Goal: Information Seeking & Learning: Learn about a topic

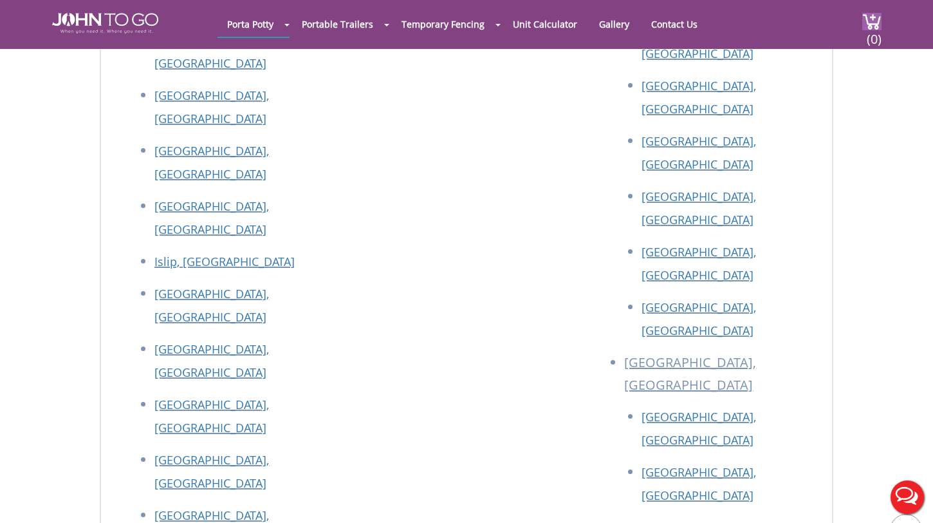
scroll to position [5076, 0]
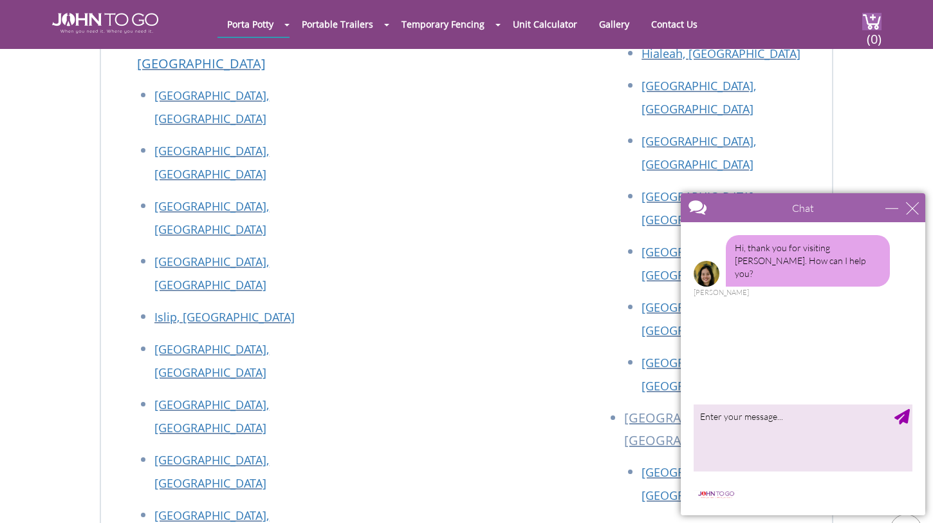
click at [913, 200] on div "Chat" at bounding box center [803, 207] width 245 height 29
click at [913, 208] on div "close" at bounding box center [912, 207] width 13 height 13
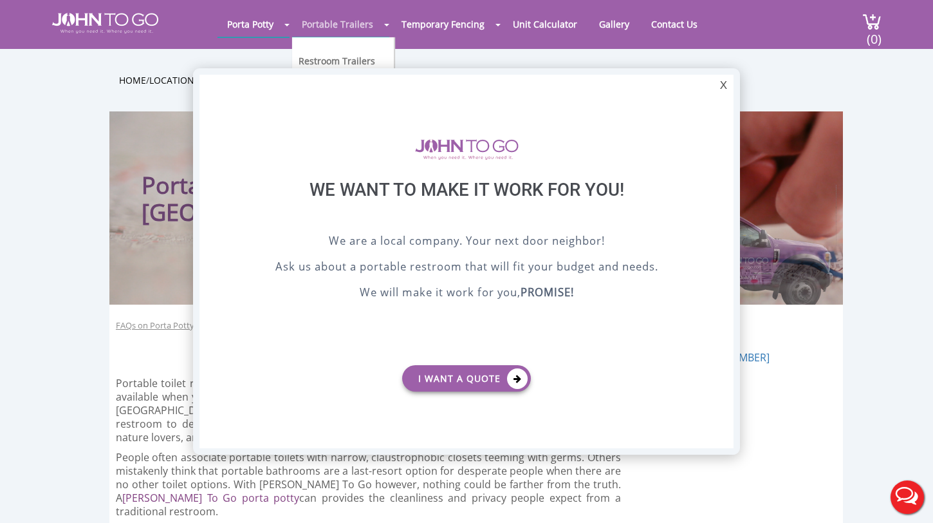
scroll to position [0, 0]
click at [727, 86] on div "X" at bounding box center [724, 86] width 20 height 22
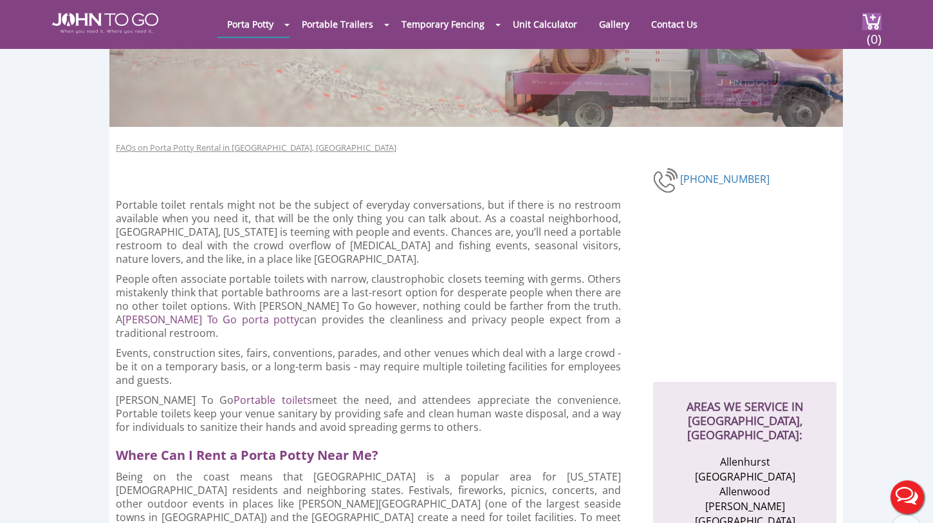
scroll to position [131, 0]
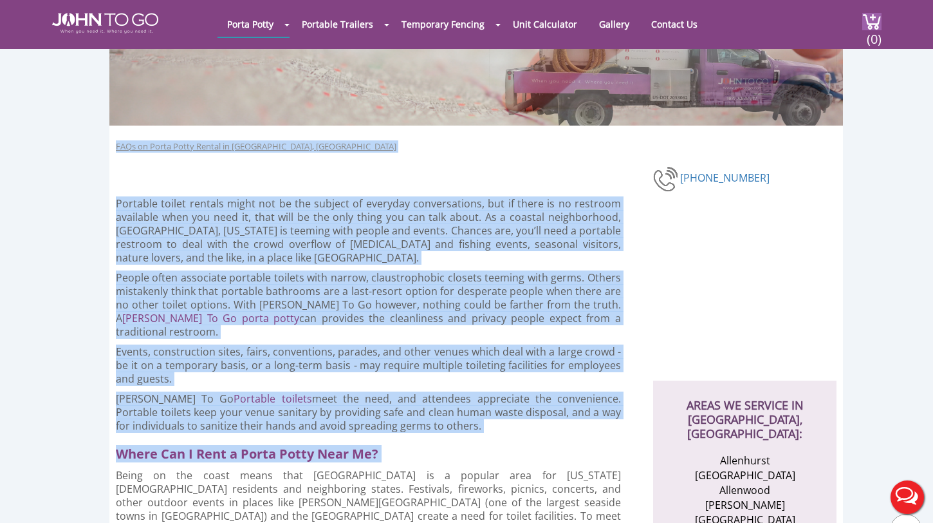
drag, startPoint x: 417, startPoint y: 450, endPoint x: 106, endPoint y: 146, distance: 434.7
drag, startPoint x: 113, startPoint y: 140, endPoint x: 400, endPoint y: 444, distance: 418.5
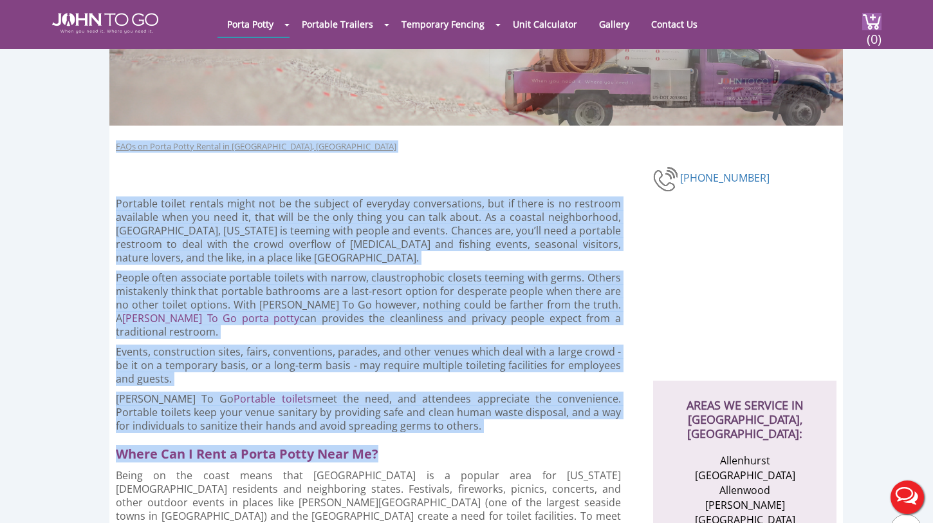
click at [400, 444] on h2 "Where Can I Rent a Porta Potty Near Me?" at bounding box center [374, 450] width 516 height 23
drag, startPoint x: 400, startPoint y: 444, endPoint x: 100, endPoint y: 142, distance: 425.6
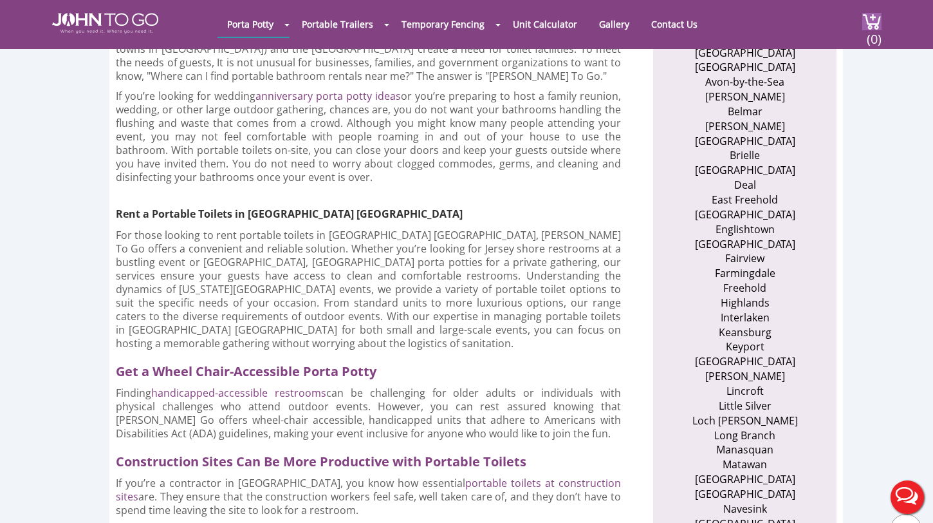
scroll to position [0, 0]
